Goal: Information Seeking & Learning: Learn about a topic

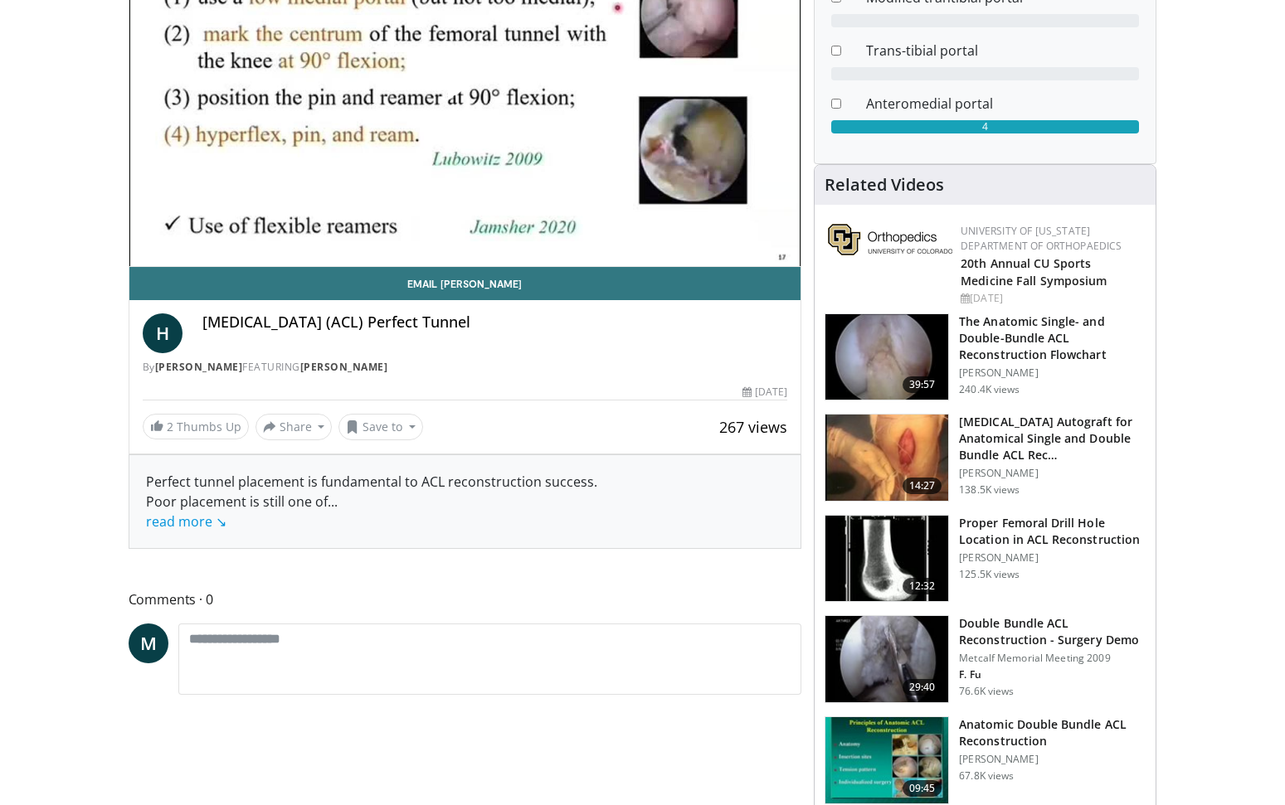
scroll to position [293, 0]
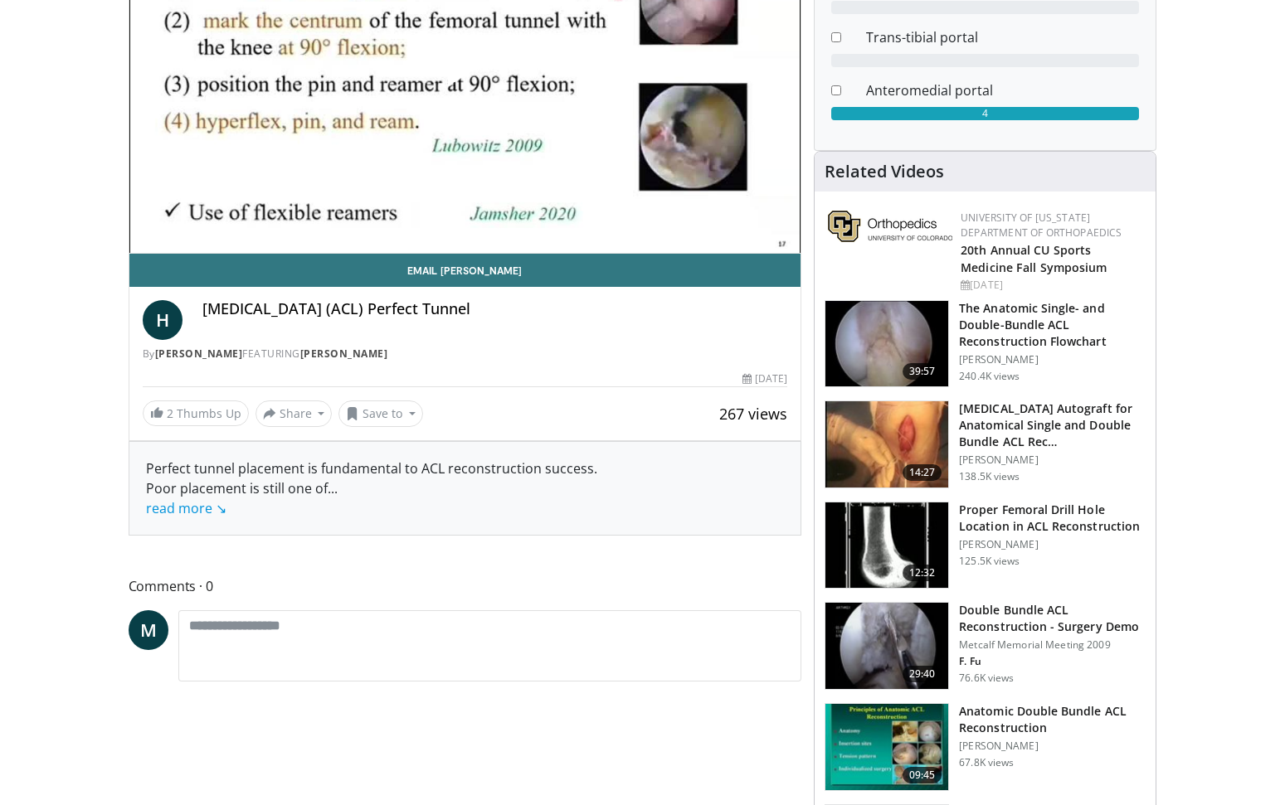
click at [991, 512] on h3 "Proper Femoral Drill Hole Location in ACL Reconstruction" at bounding box center [1052, 518] width 187 height 33
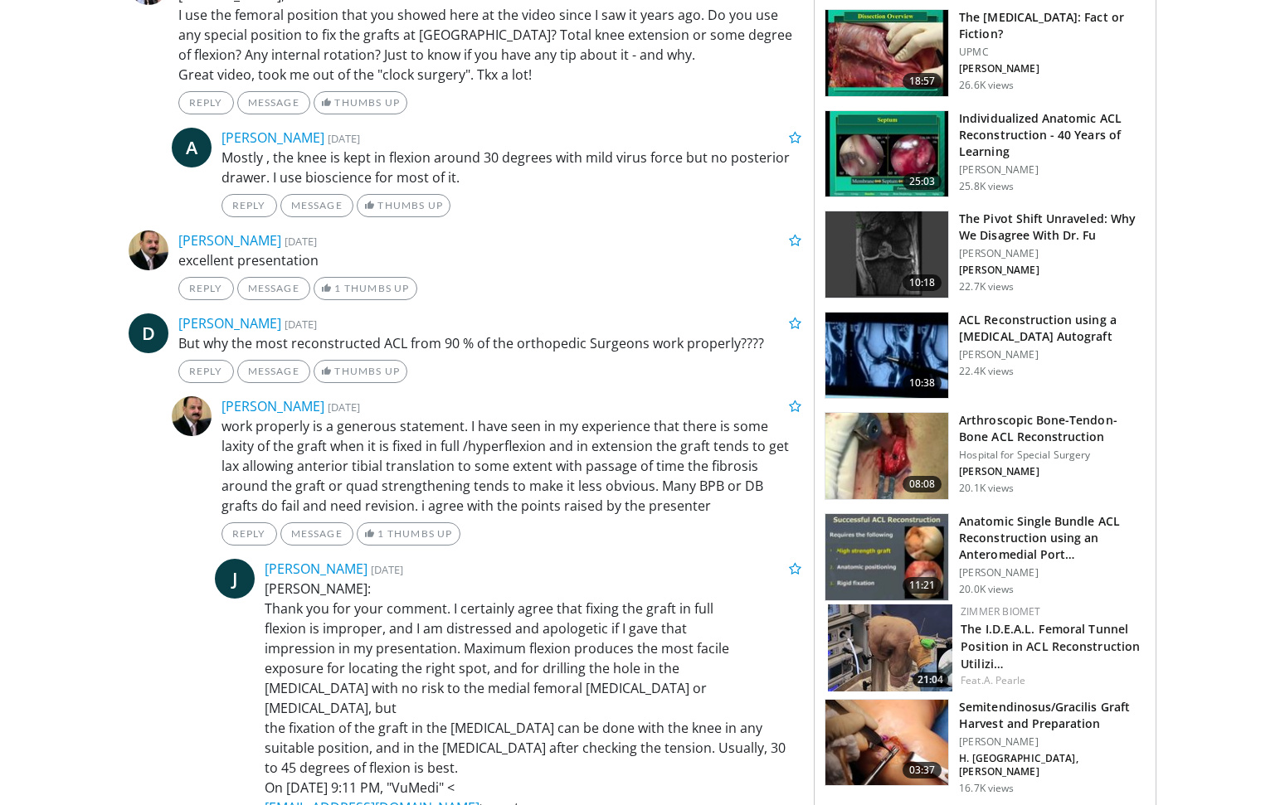
scroll to position [1344, 0]
